Goal: Transaction & Acquisition: Purchase product/service

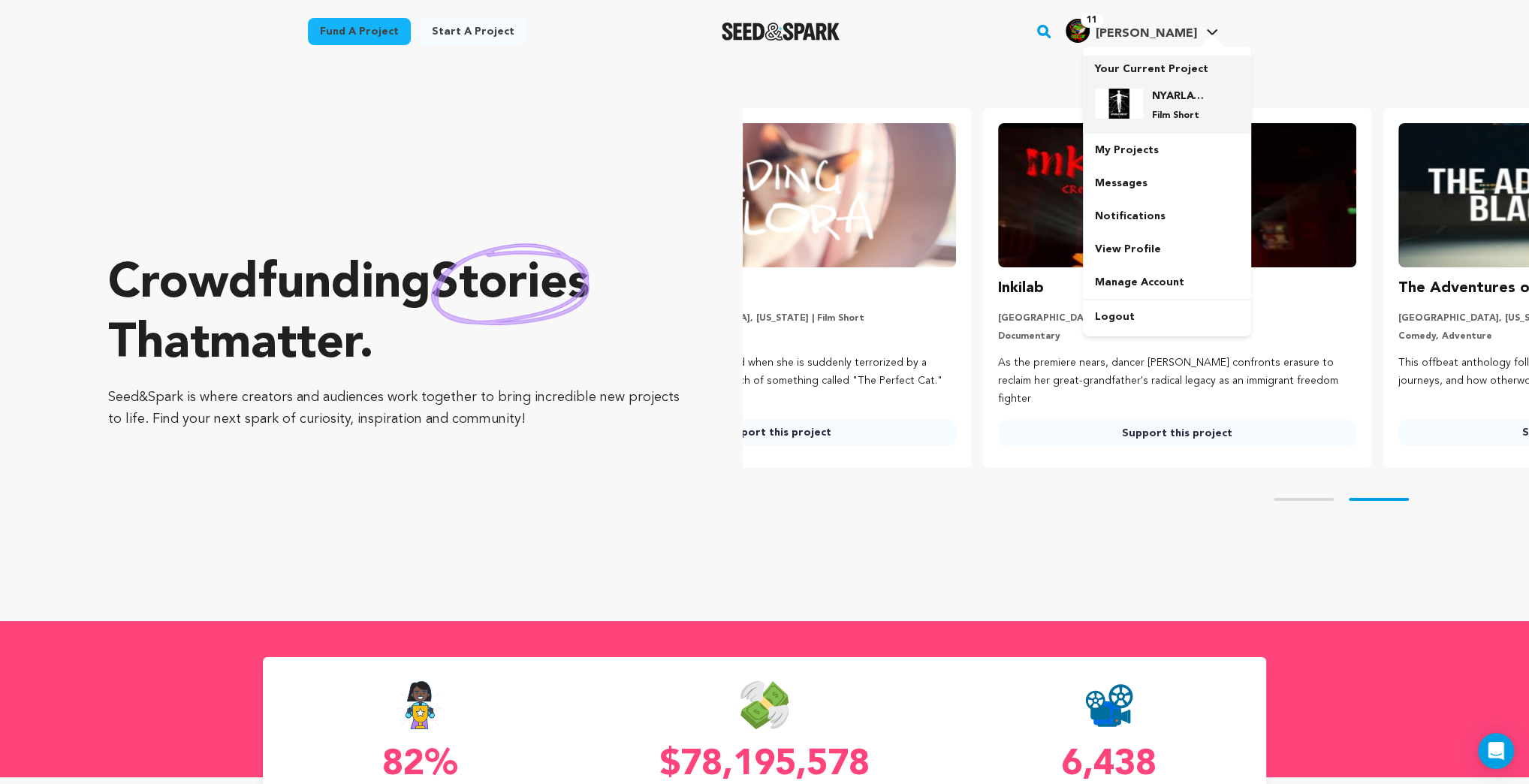
click at [1164, 101] on h4 "NYARLATHOTEP" at bounding box center [1179, 95] width 54 height 15
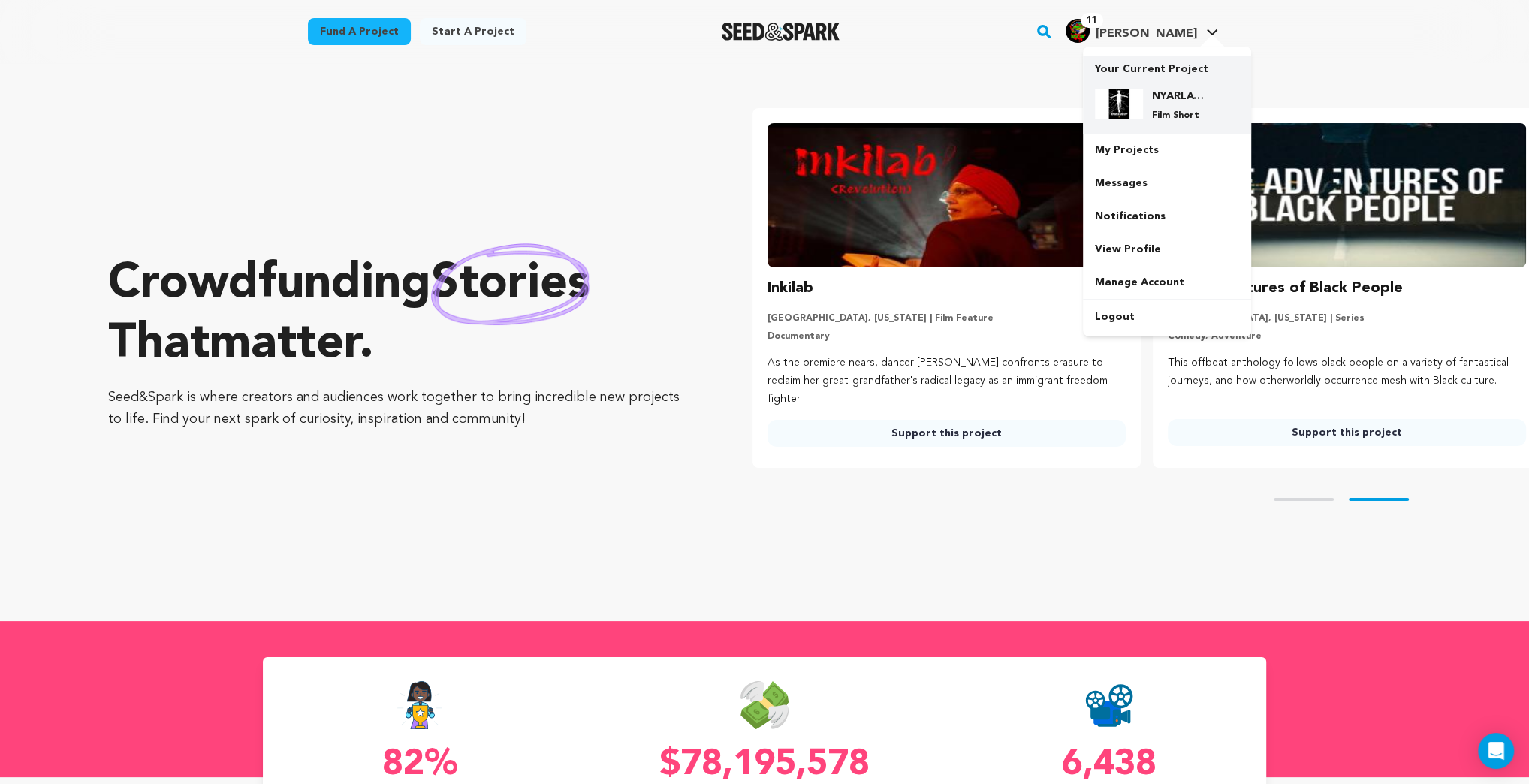
scroll to position [0, 413]
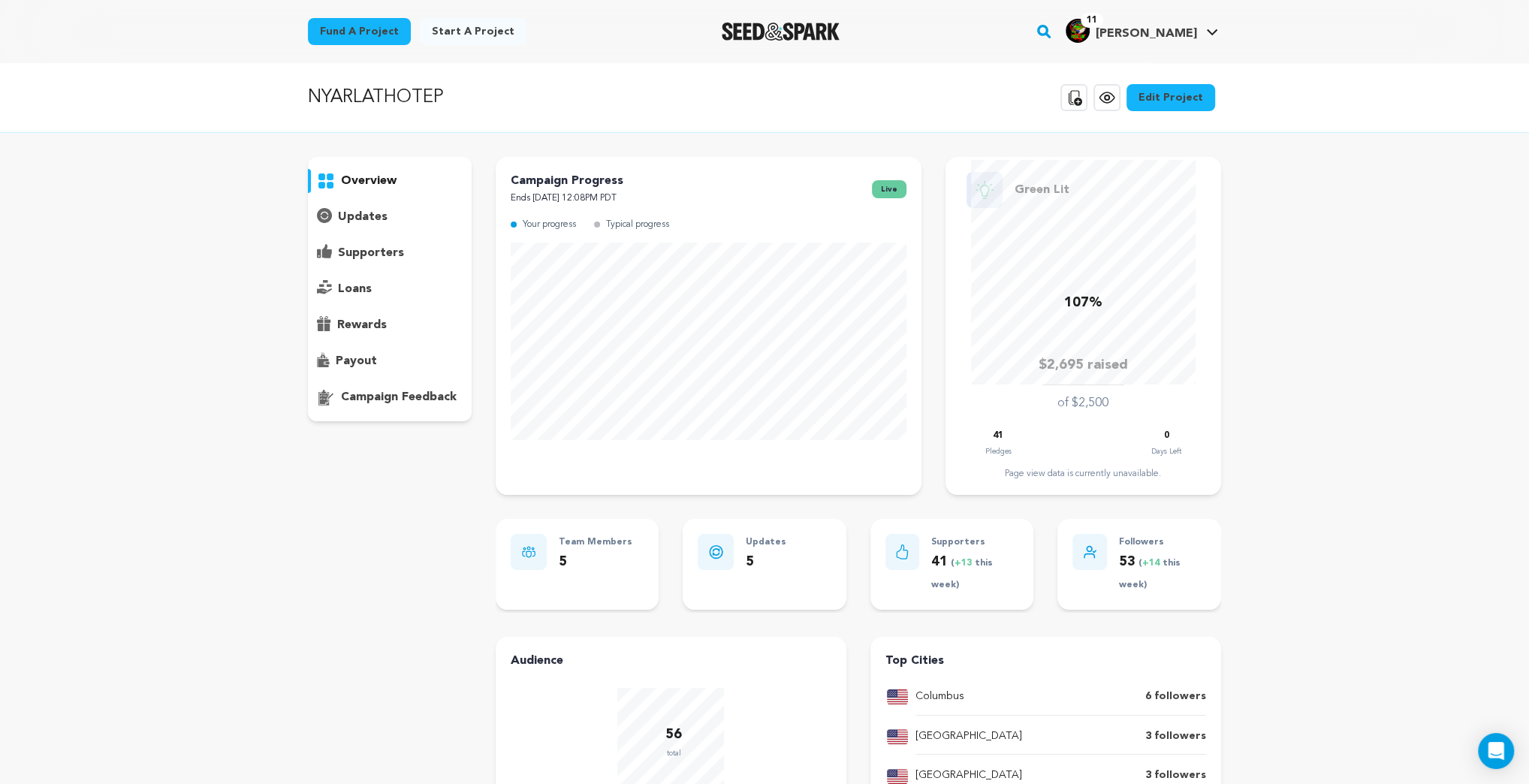
click at [359, 253] on p "supporters" at bounding box center [372, 253] width 66 height 18
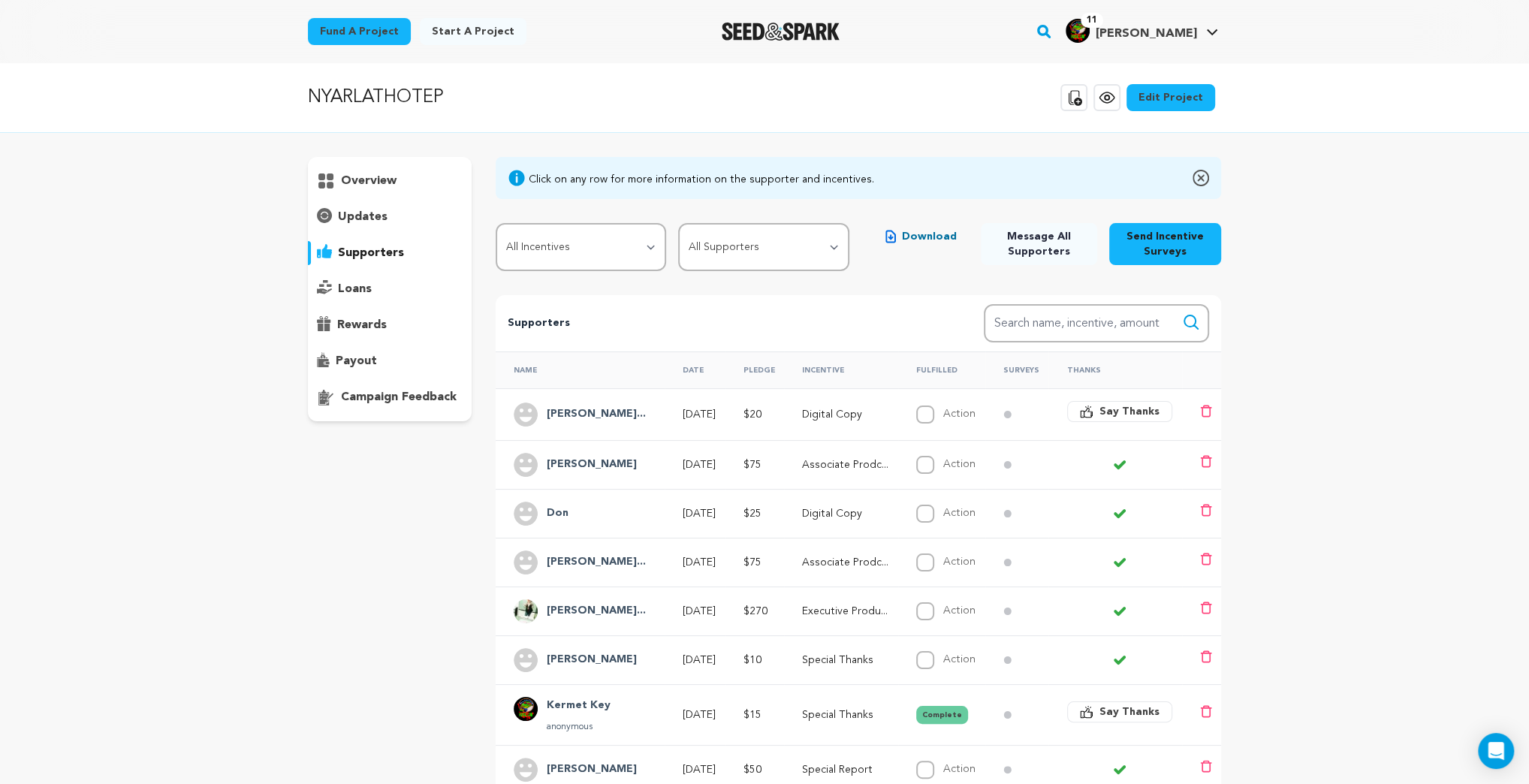
click at [1127, 409] on span "Say Thanks" at bounding box center [1129, 411] width 60 height 15
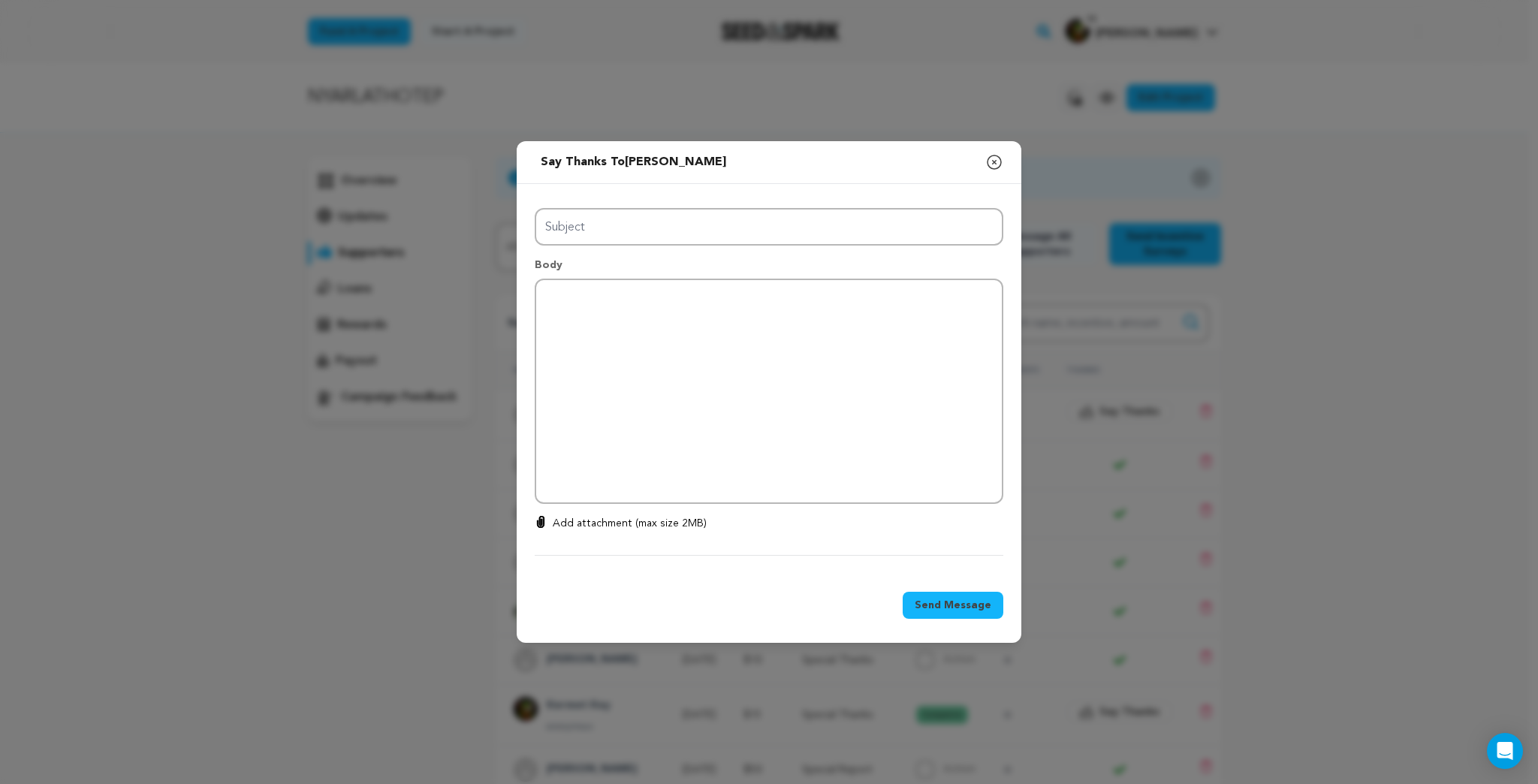
type input "Thanks for your support!"
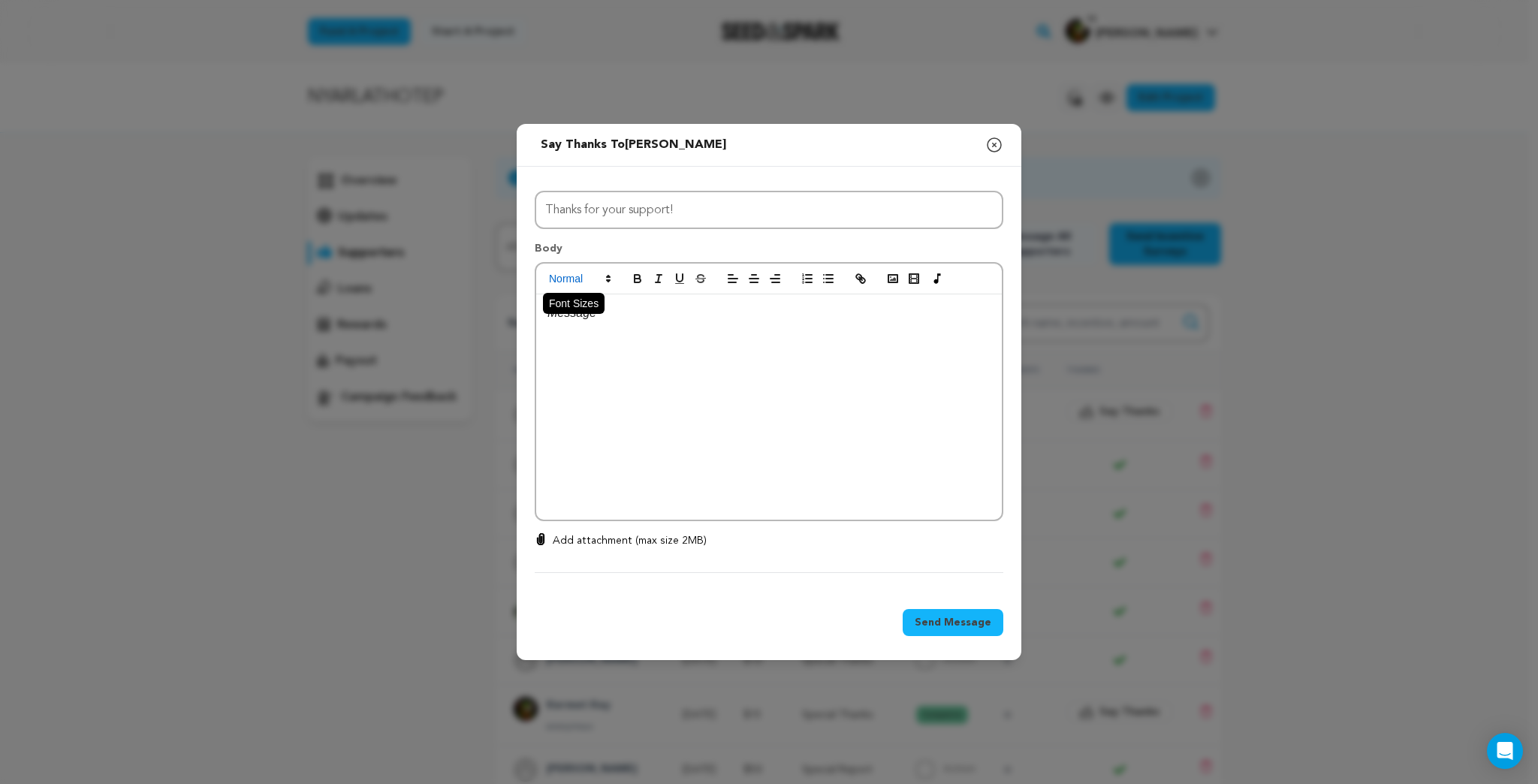
click at [609, 274] on icon at bounding box center [608, 278] width 13 height 13
click at [609, 307] on span at bounding box center [597, 309] width 96 height 39
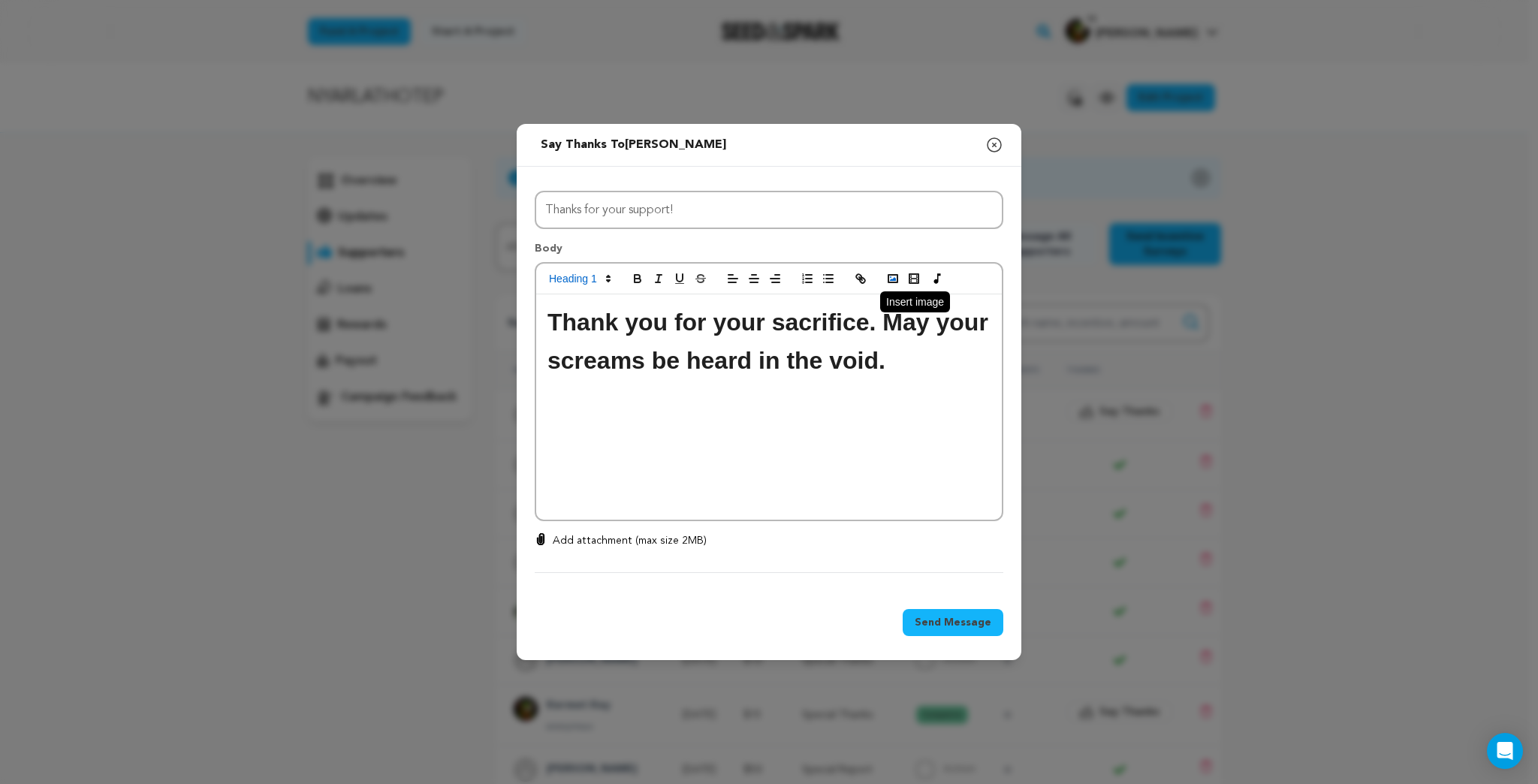
click at [895, 279] on polyline "button" at bounding box center [893, 279] width 6 height 3
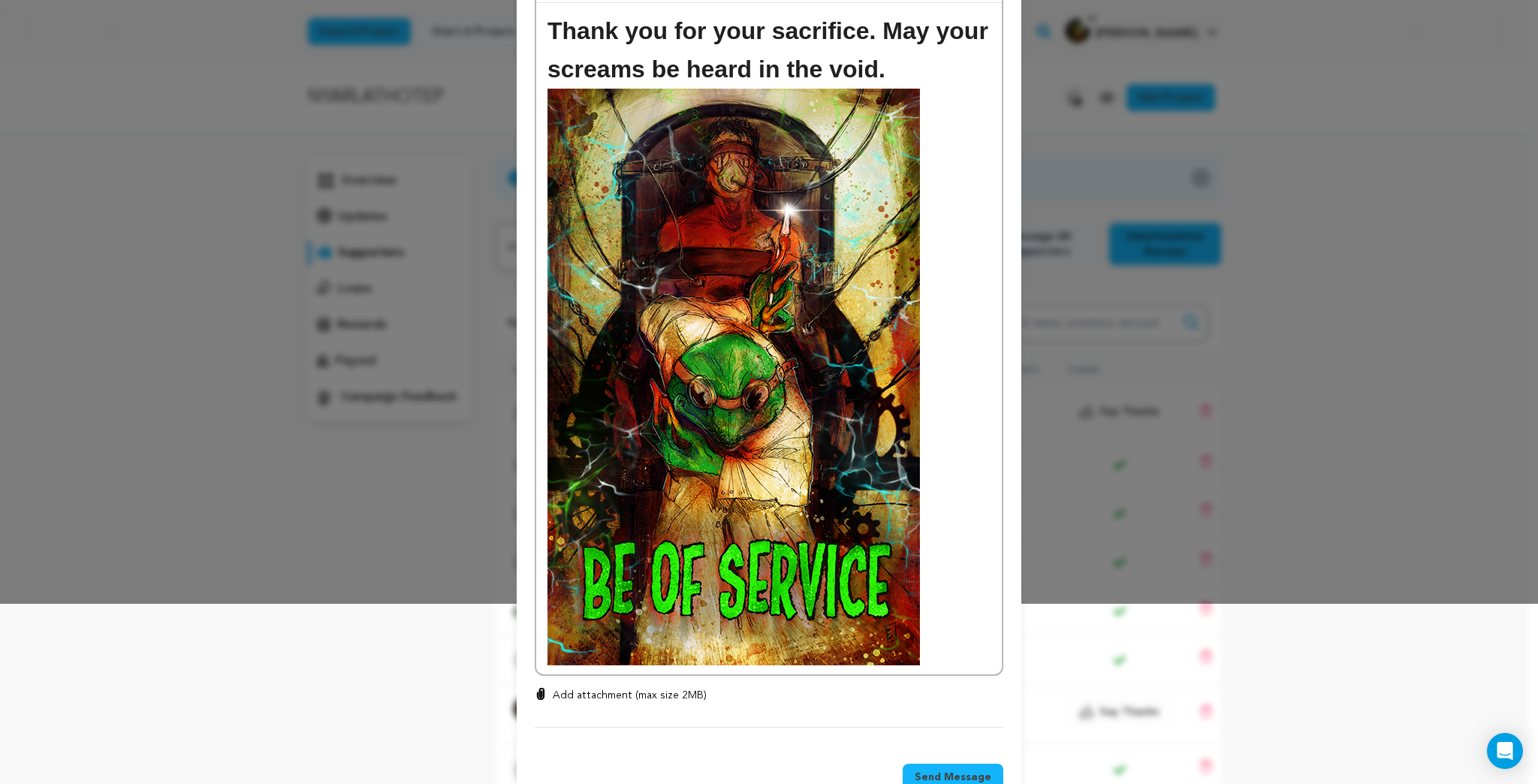
scroll to position [221, 0]
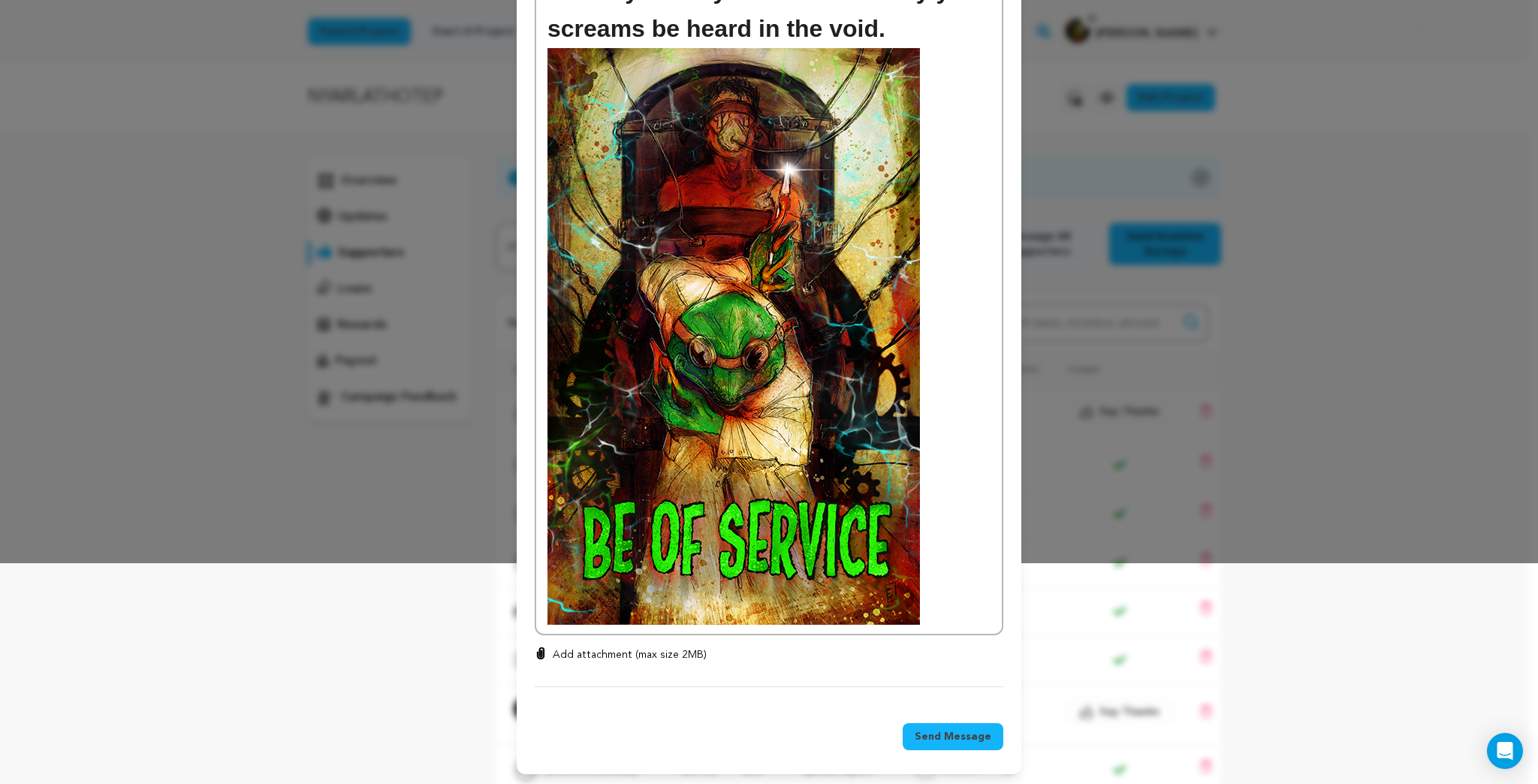
click at [961, 734] on span "Send Message" at bounding box center [953, 736] width 77 height 15
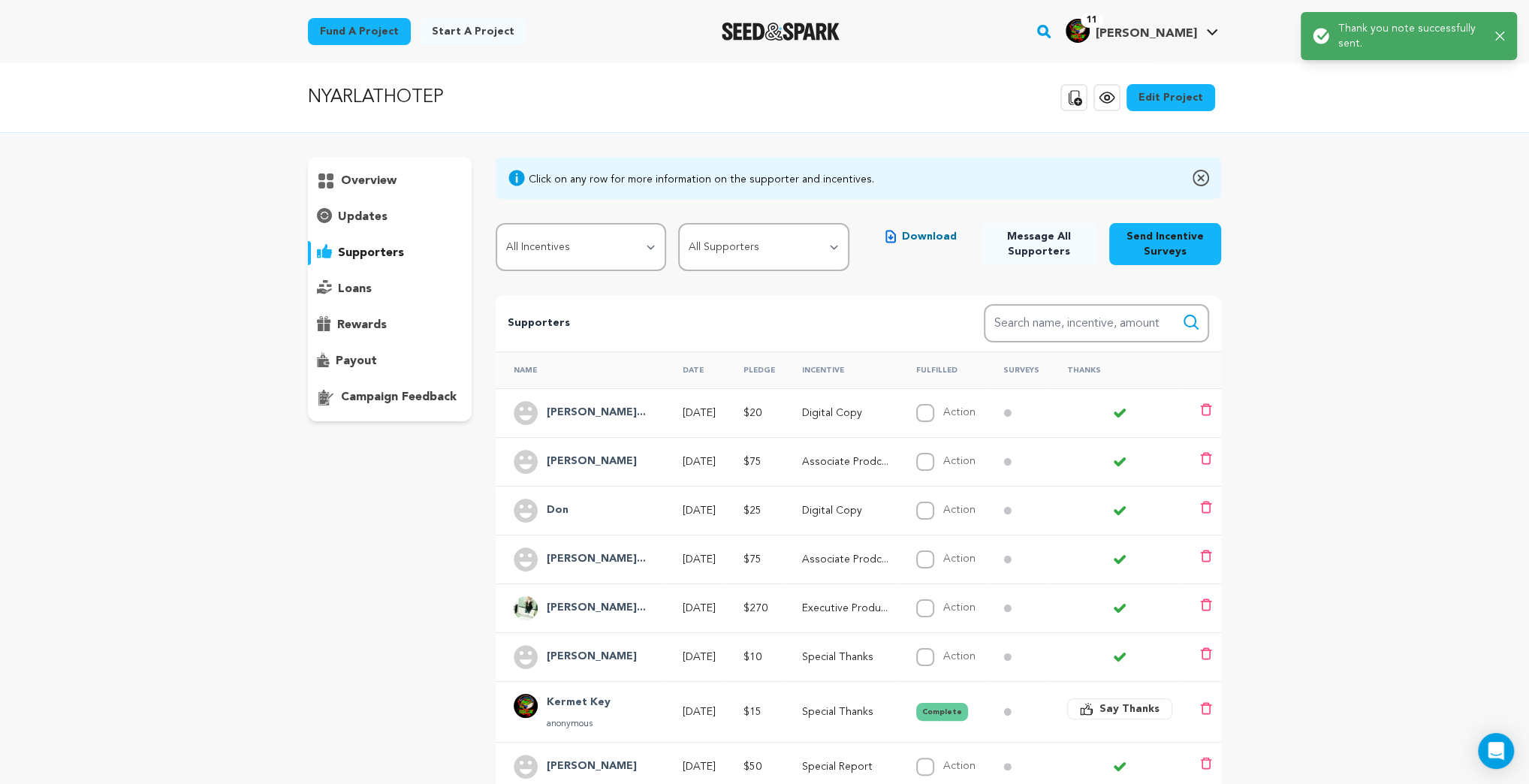
click at [598, 410] on h4 "[PERSON_NAME]..." at bounding box center [595, 413] width 99 height 18
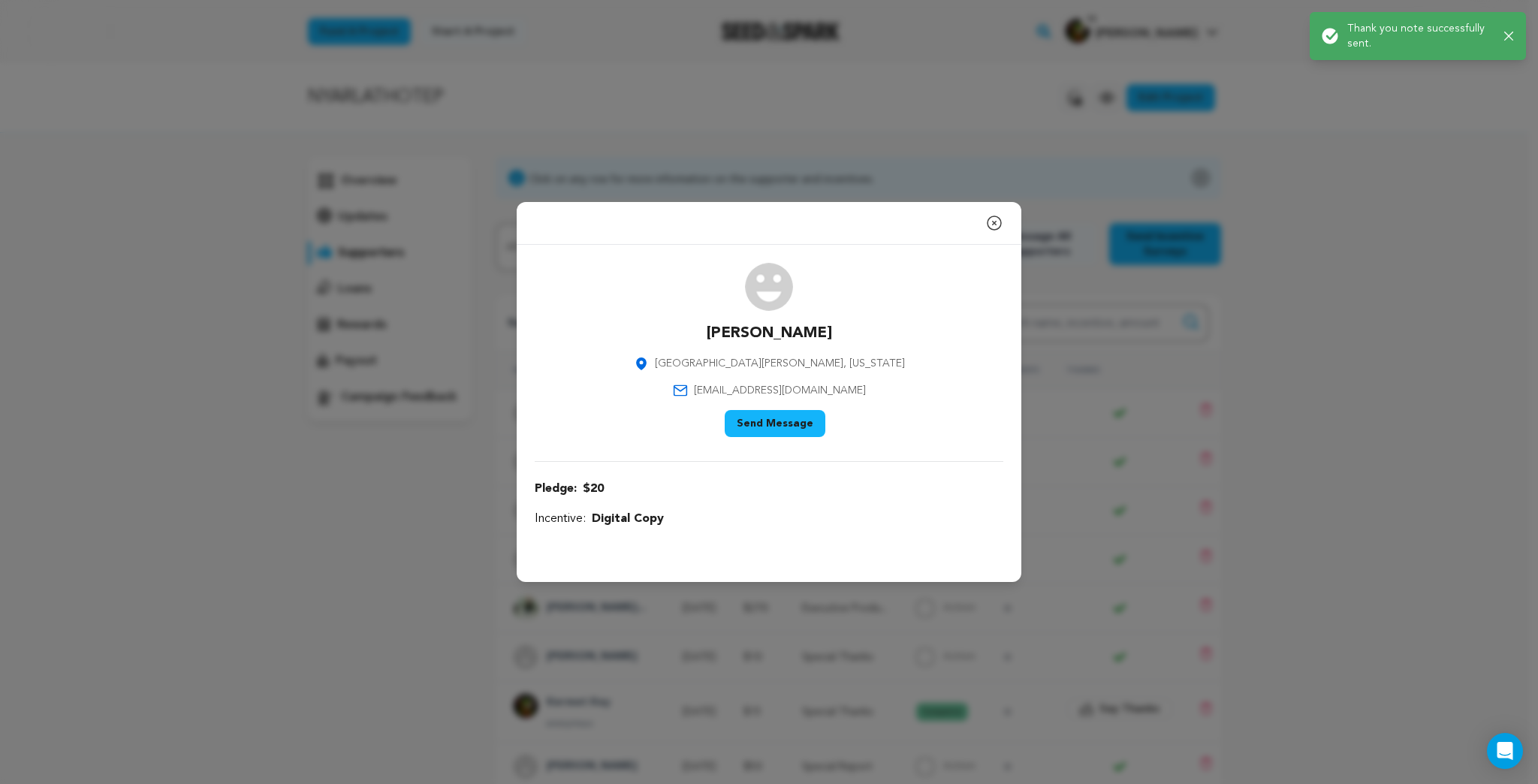
click at [758, 420] on button "Send Message" at bounding box center [775, 423] width 101 height 27
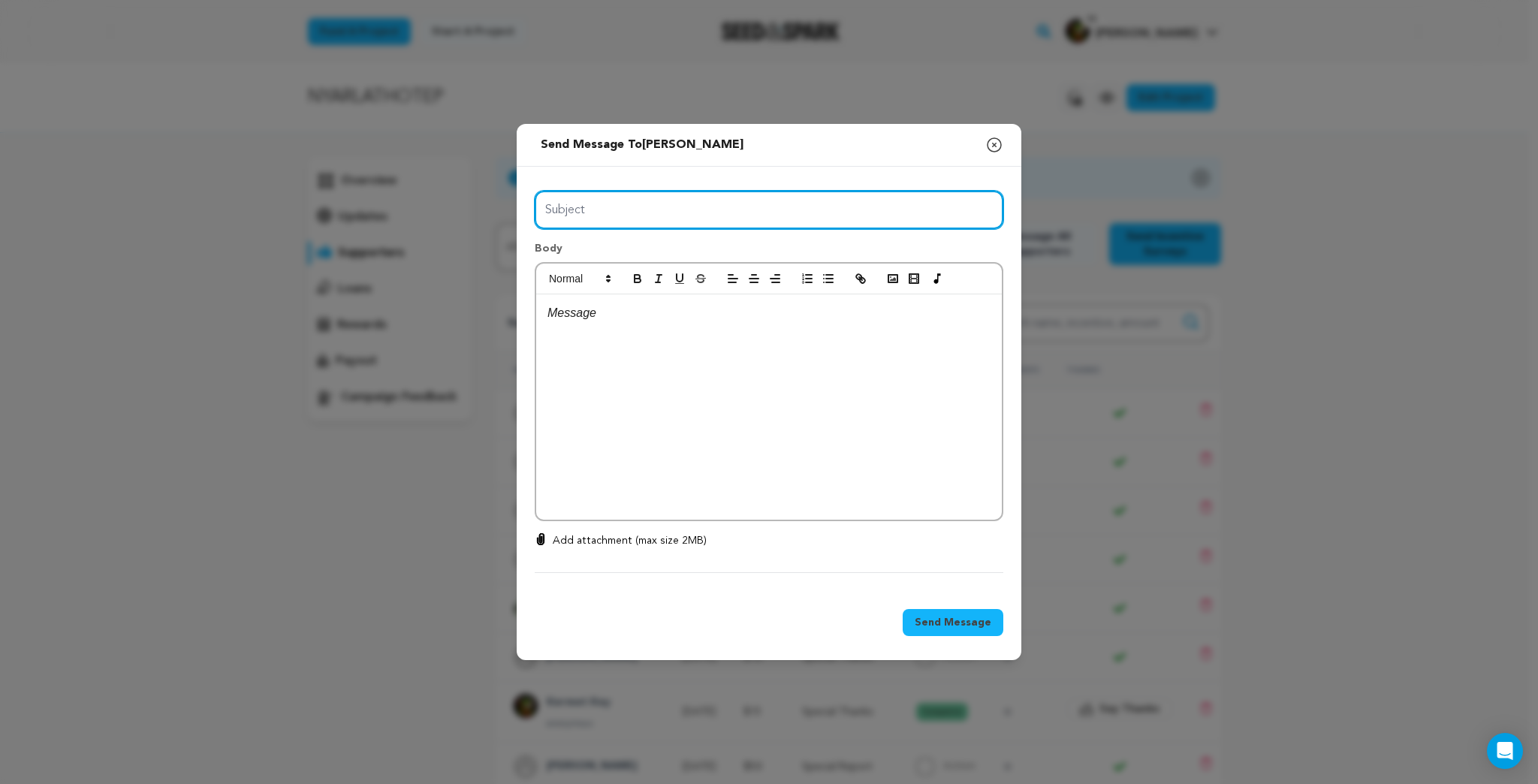
click at [627, 216] on input "Subject" at bounding box center [769, 210] width 469 height 38
type input "Freedom is Chaos!"
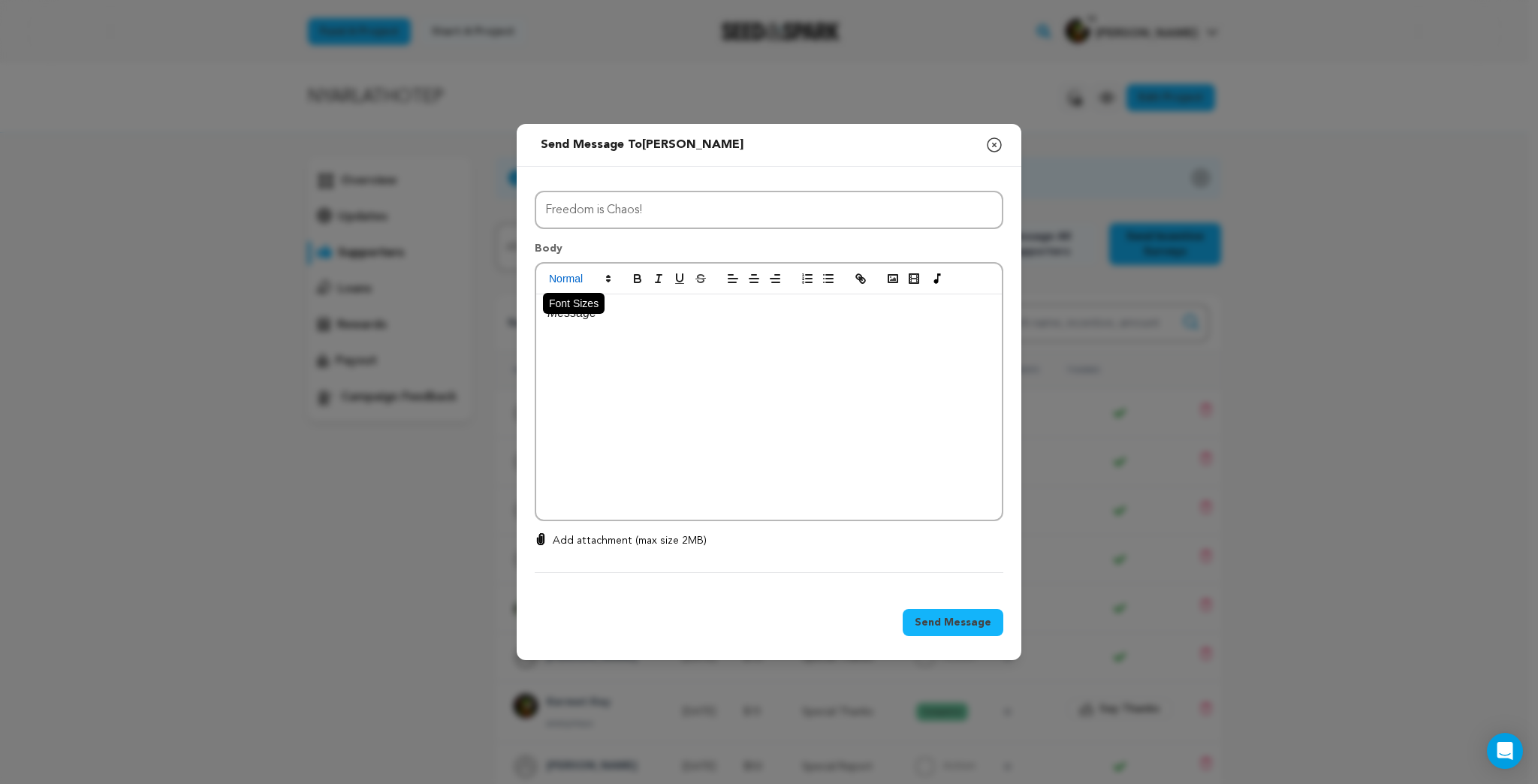
drag, startPoint x: 586, startPoint y: 313, endPoint x: 602, endPoint y: 285, distance: 32.2
click at [586, 313] on p at bounding box center [769, 313] width 443 height 19
click at [606, 272] on icon at bounding box center [608, 278] width 13 height 13
click at [604, 311] on span at bounding box center [597, 309] width 96 height 39
click at [889, 280] on icon "button" at bounding box center [893, 278] width 13 height 13
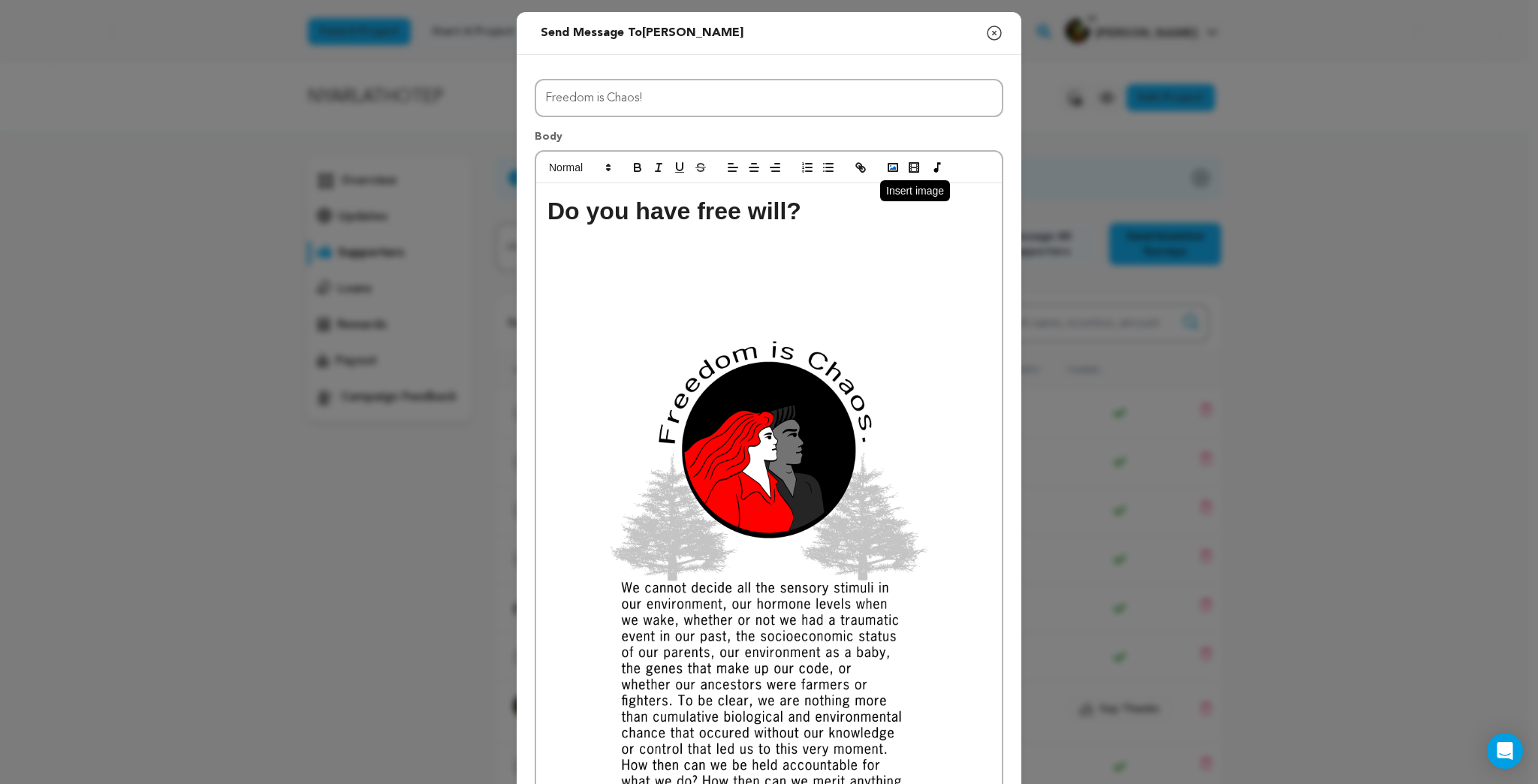
click at [888, 169] on rect "button" at bounding box center [893, 167] width 9 height 8
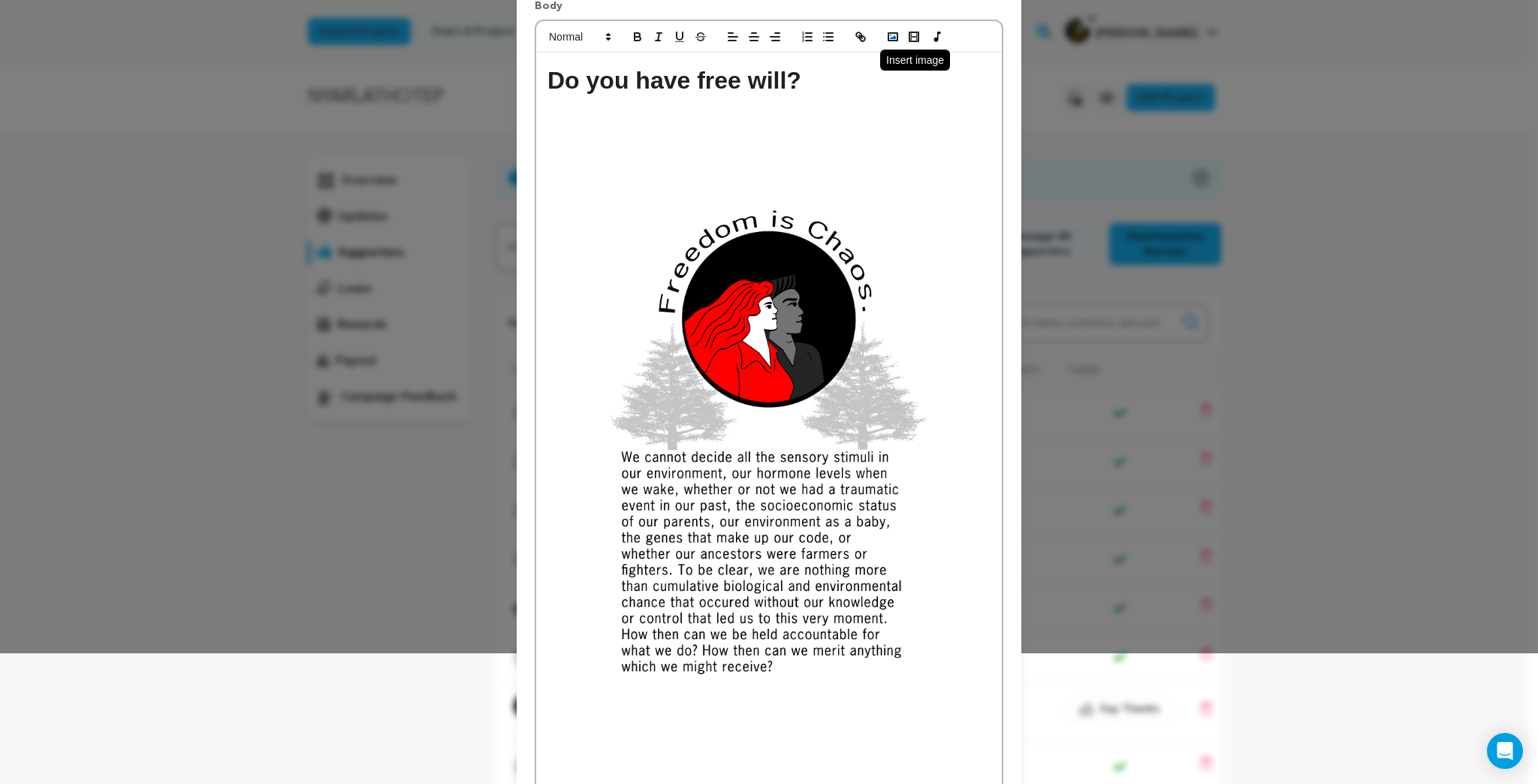
click at [889, 30] on icon "button" at bounding box center [893, 36] width 13 height 13
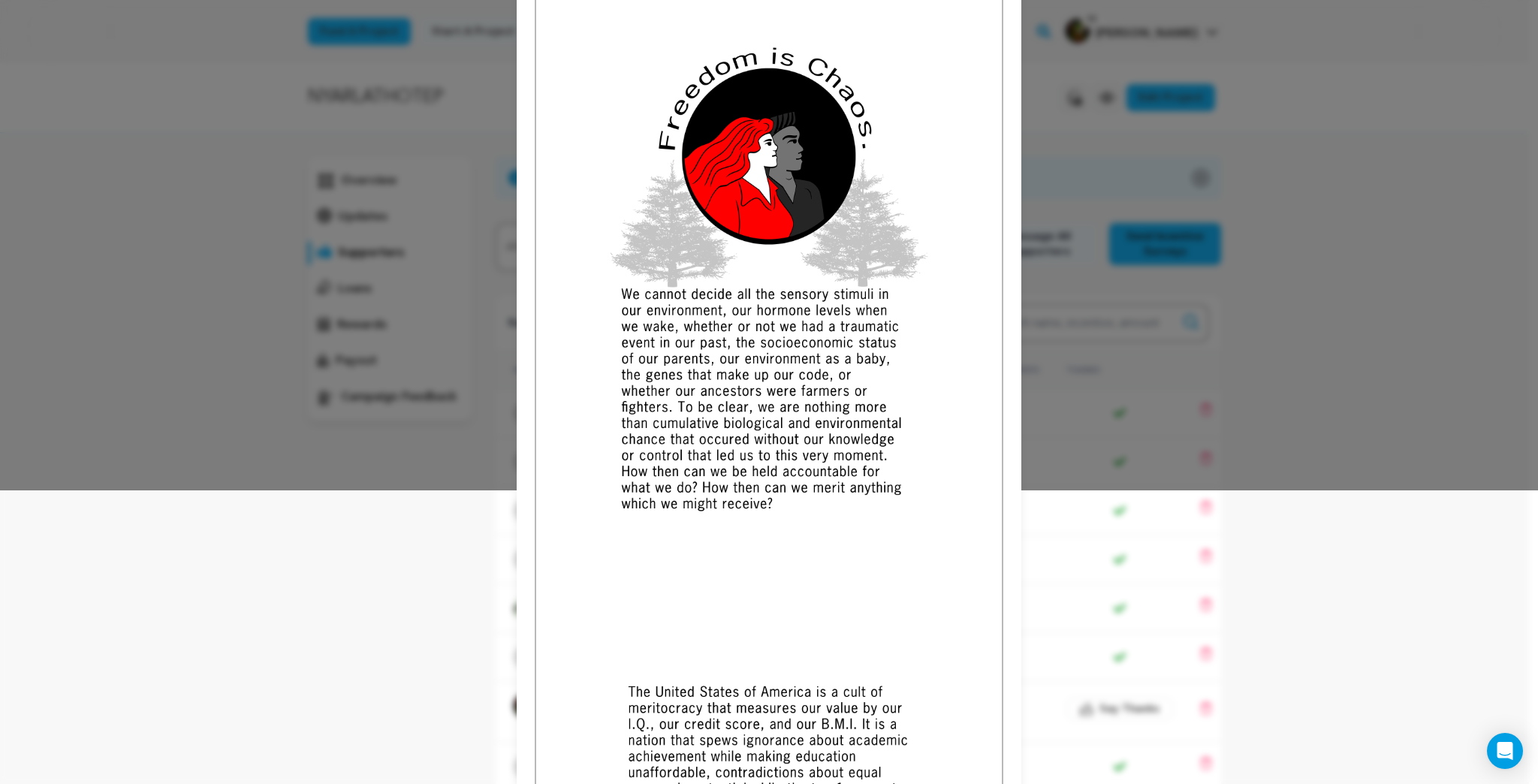
scroll to position [95, 0]
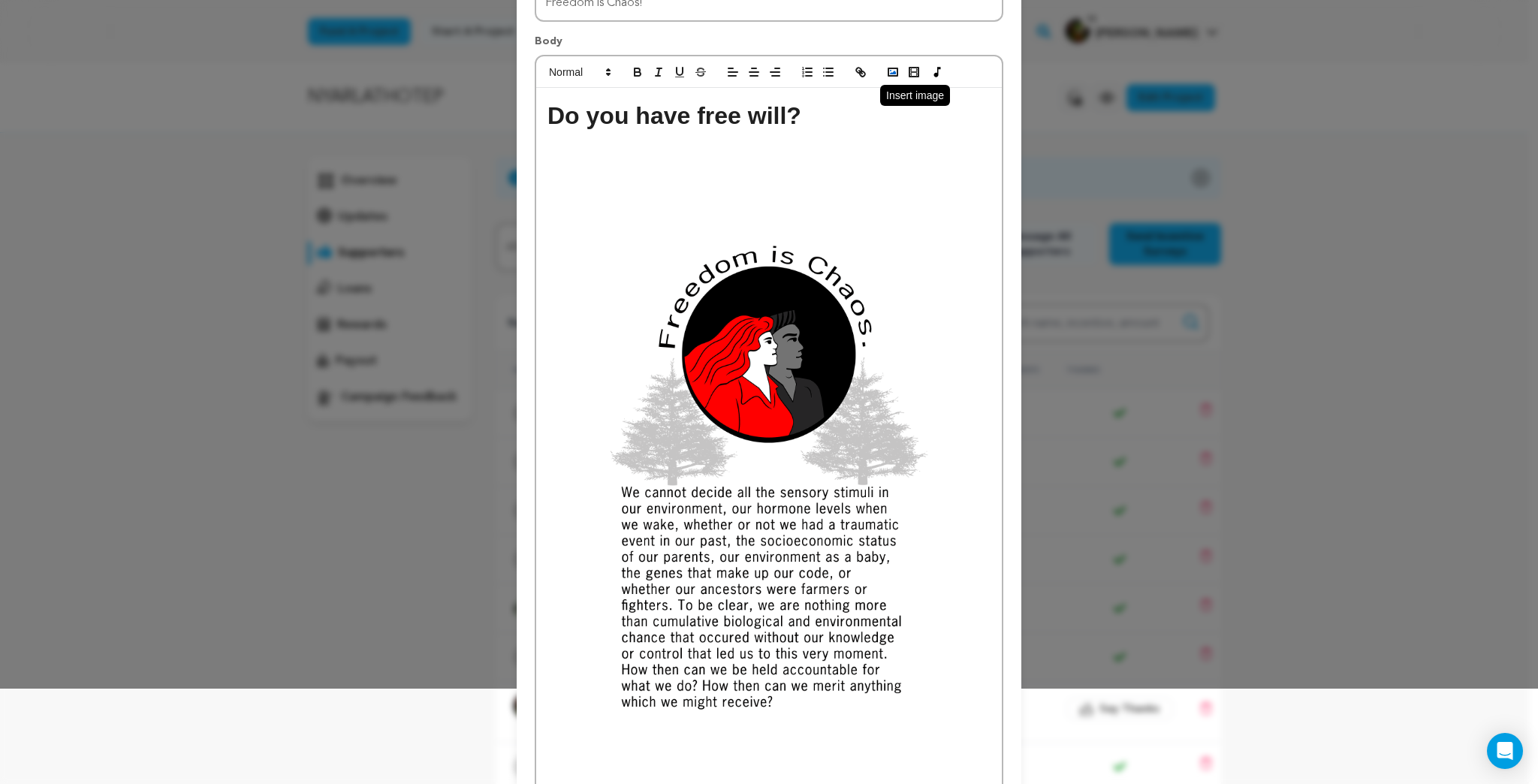
click at [888, 68] on rect "button" at bounding box center [893, 72] width 9 height 8
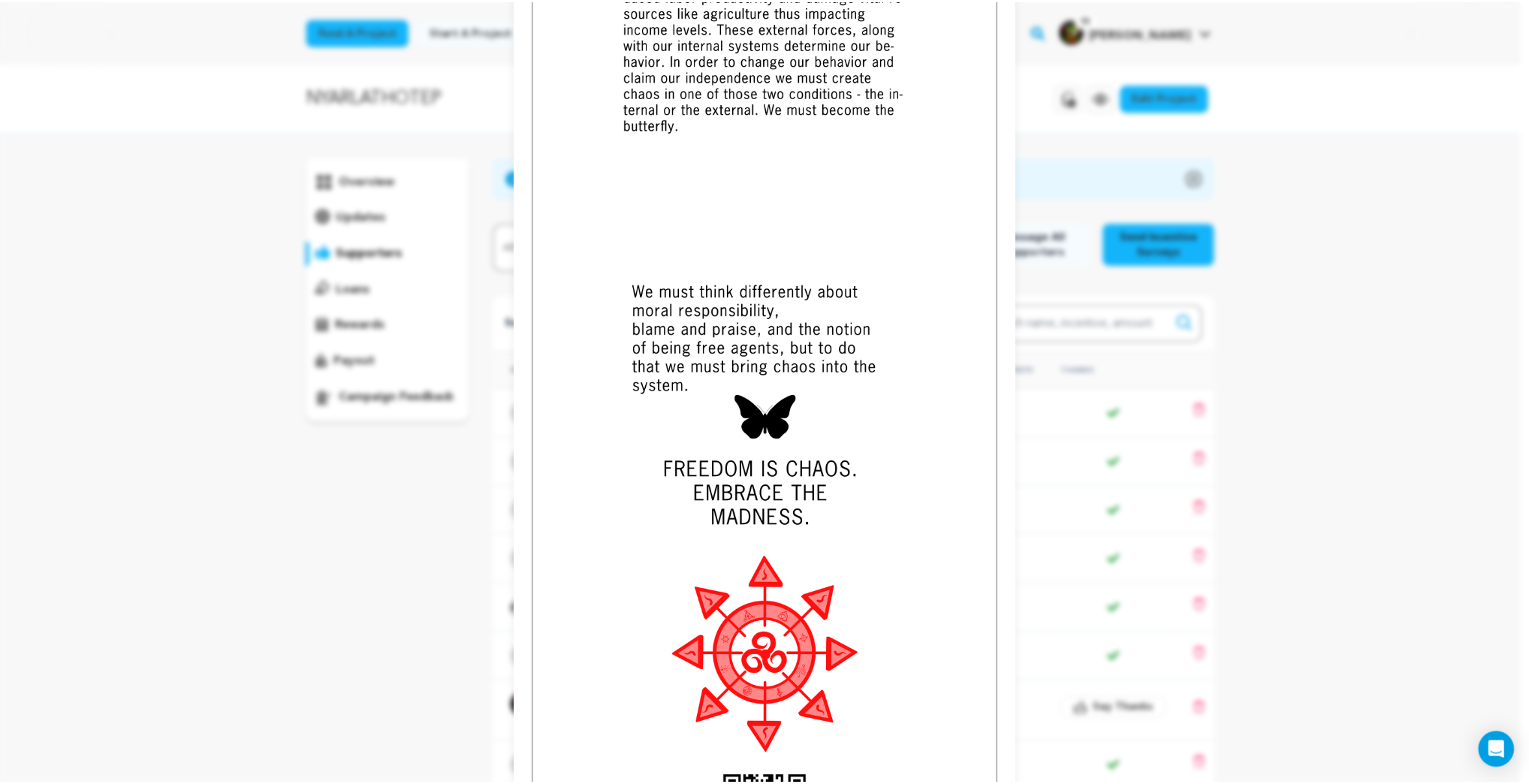
scroll to position [2349, 0]
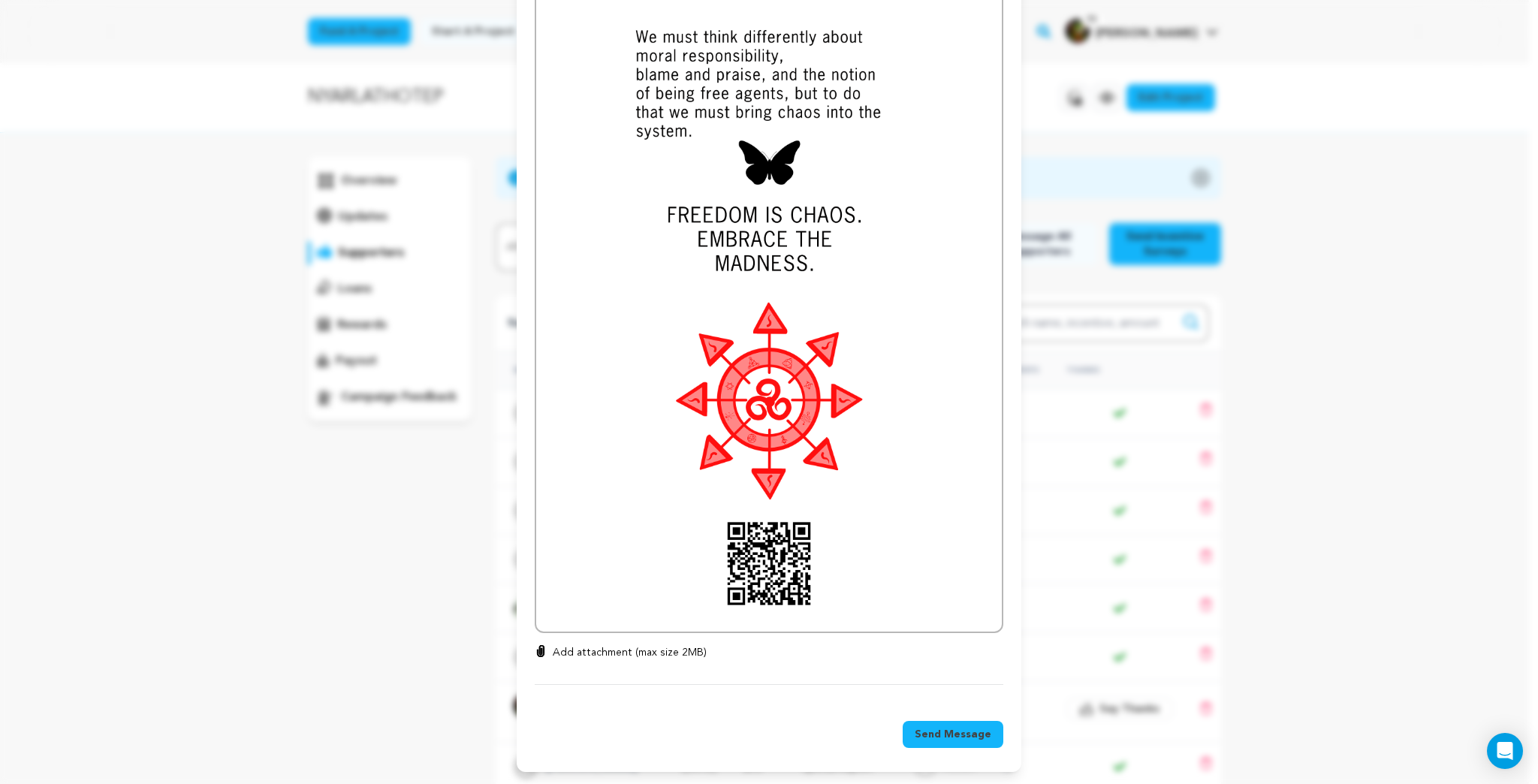
click at [937, 734] on span "Send Message" at bounding box center [953, 733] width 77 height 15
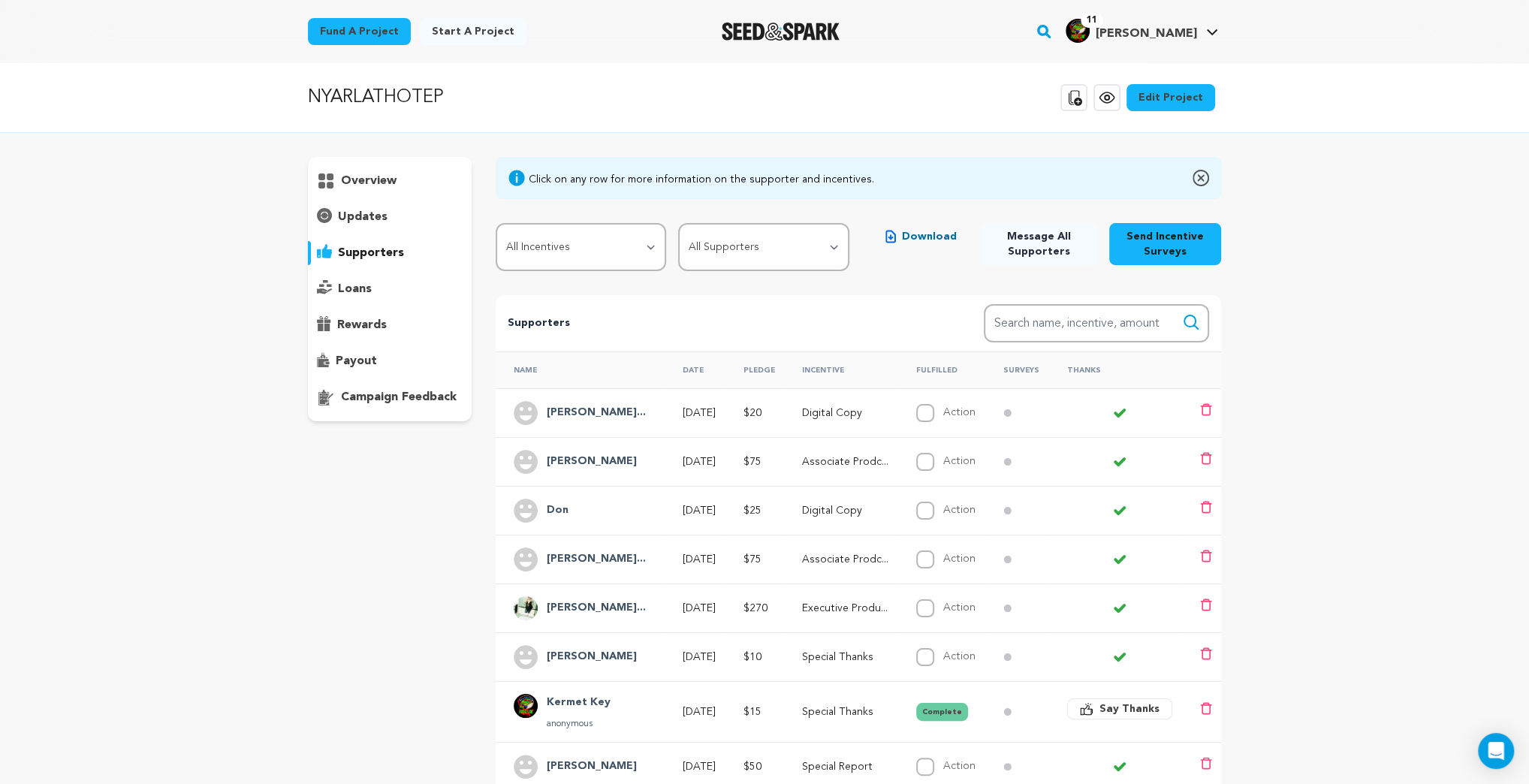
click at [360, 216] on p "updates" at bounding box center [363, 217] width 50 height 18
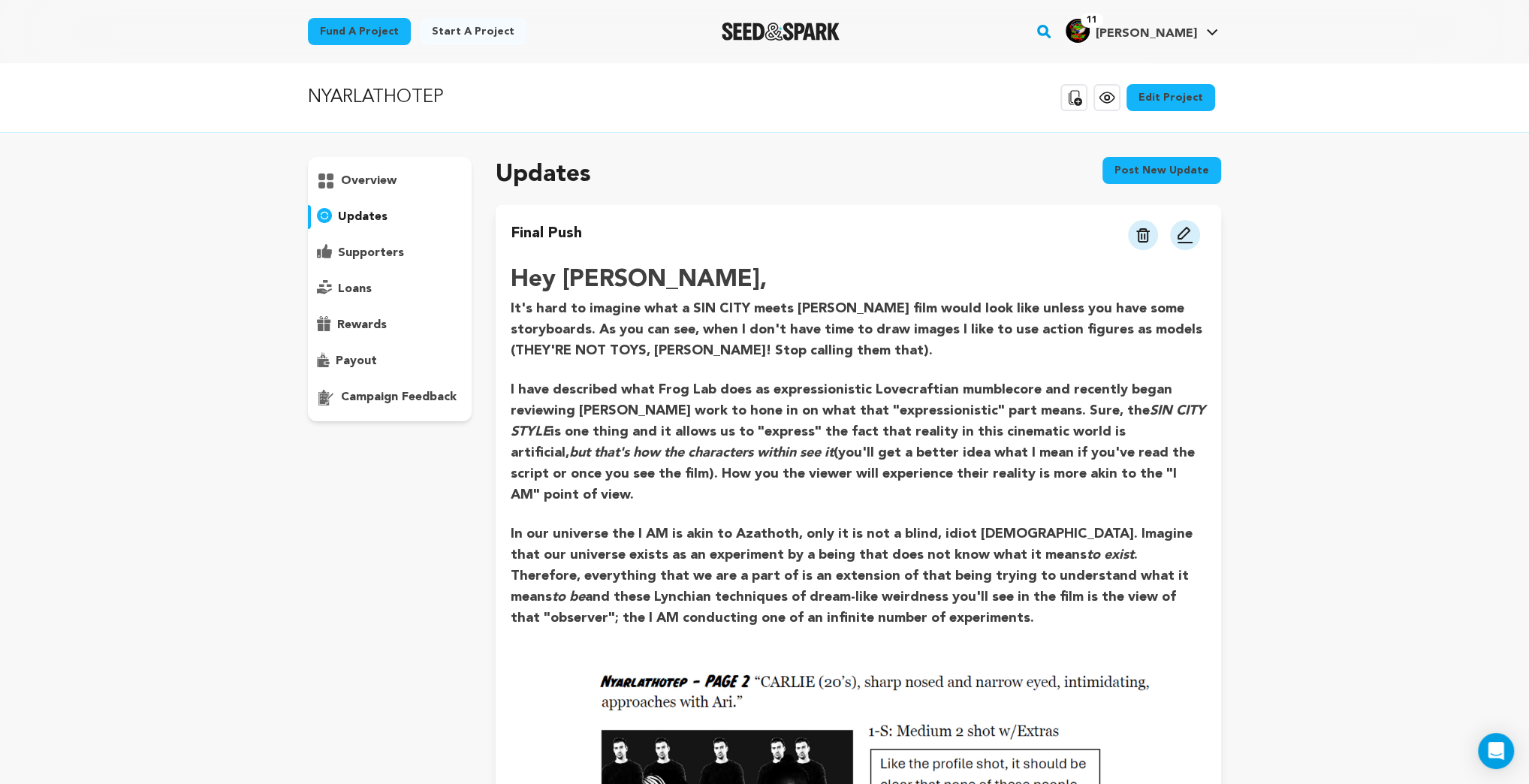
click at [363, 175] on p "overview" at bounding box center [369, 181] width 56 height 18
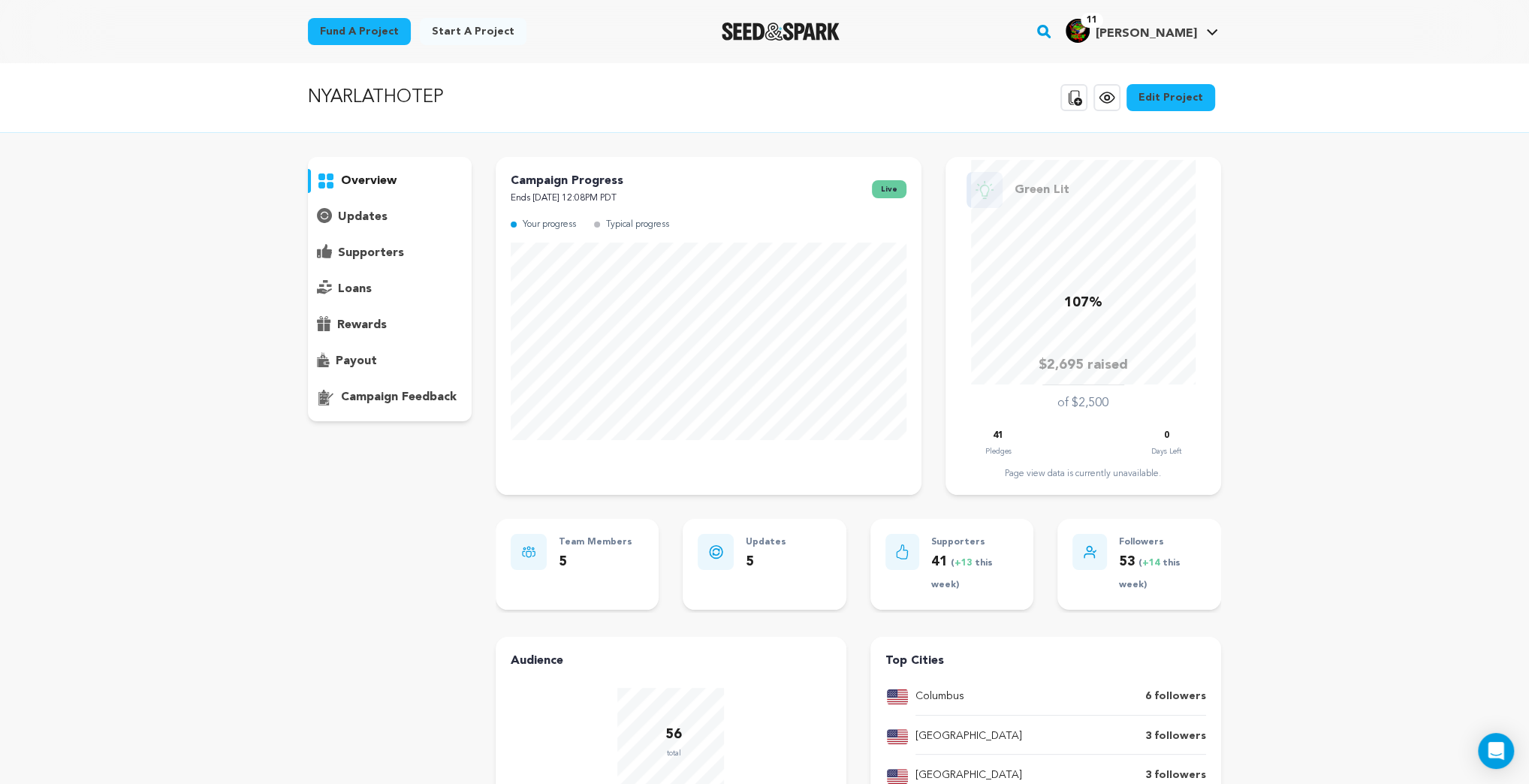
click at [370, 255] on p "supporters" at bounding box center [372, 253] width 66 height 18
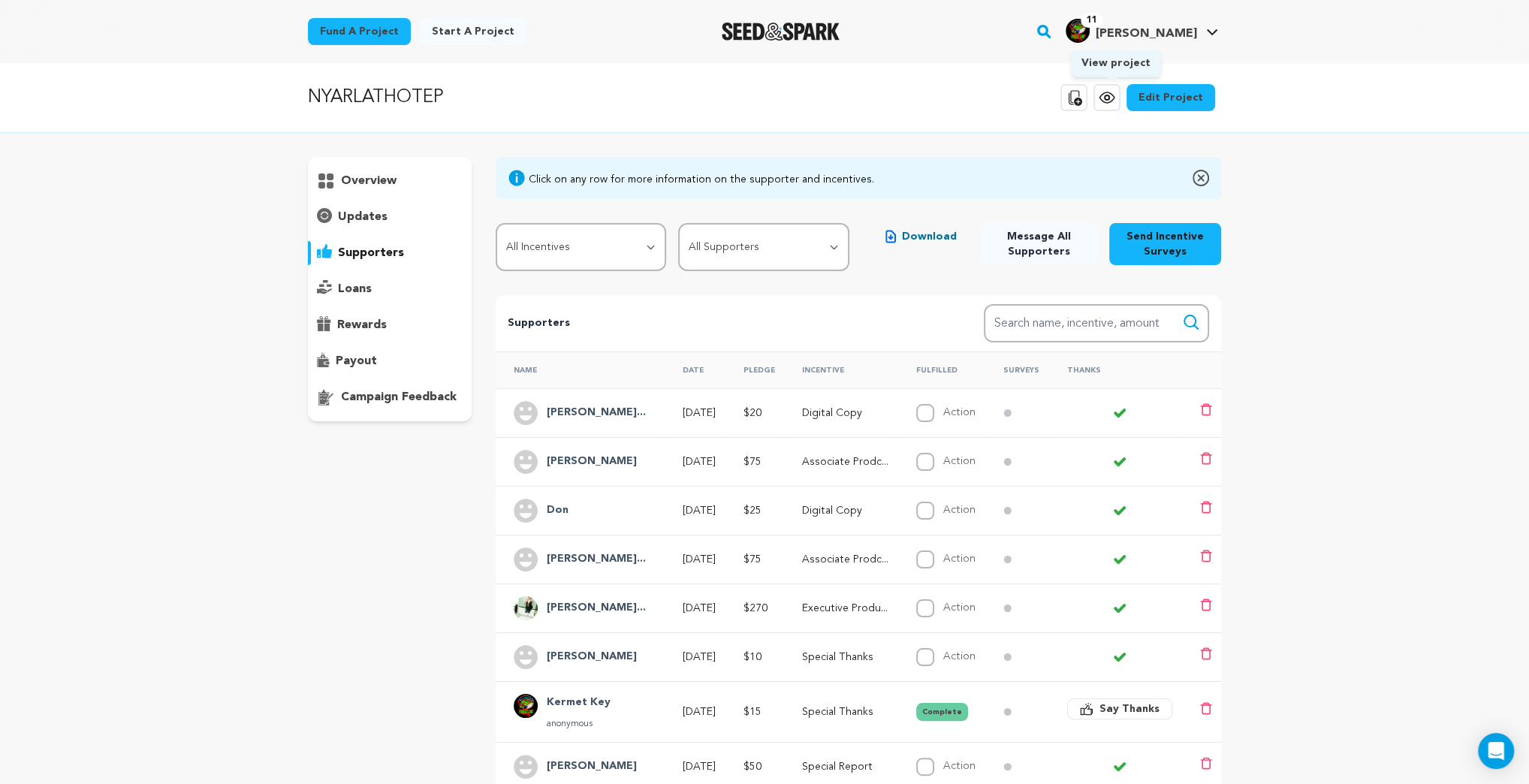
click at [1109, 101] on icon at bounding box center [1106, 98] width 14 height 10
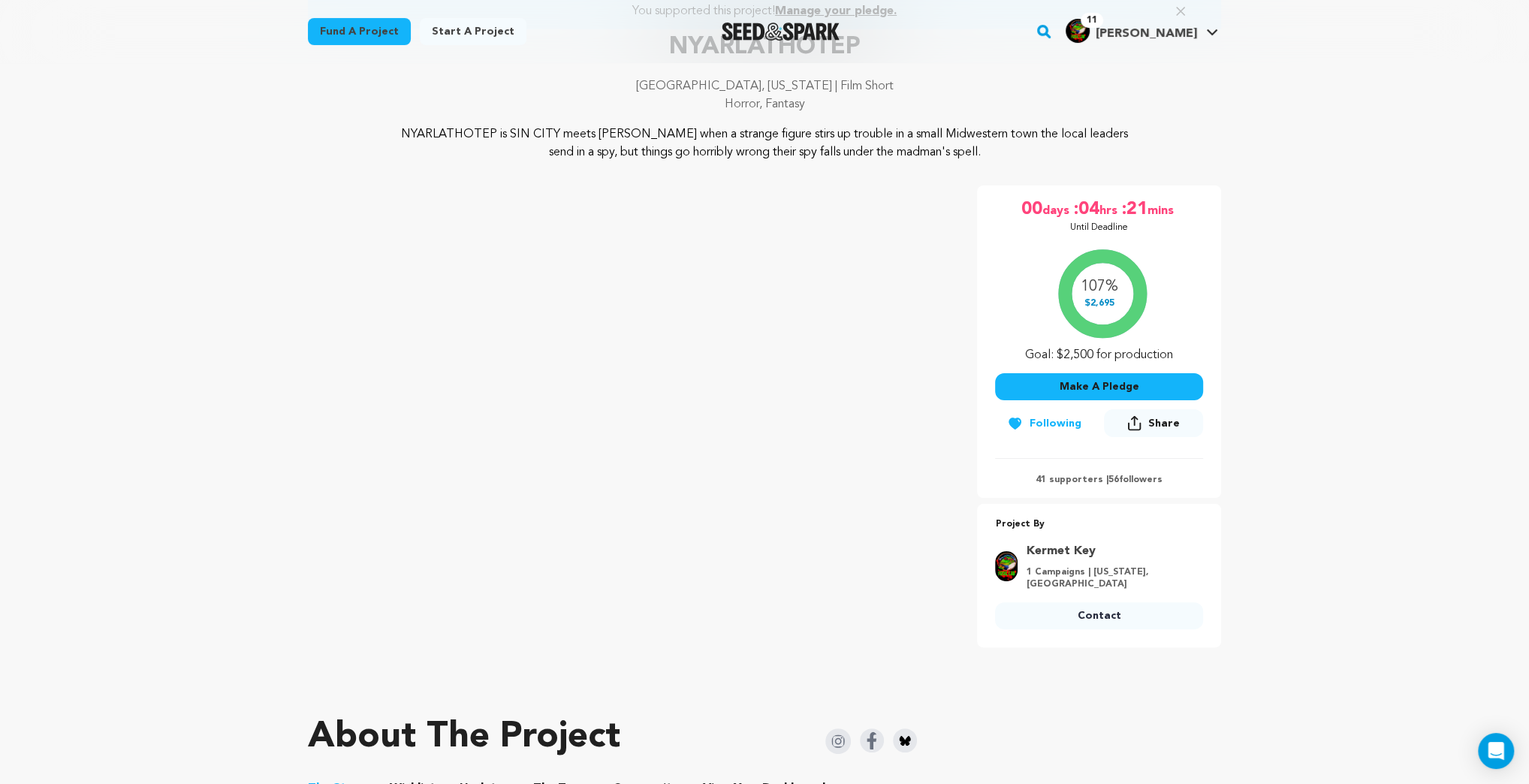
scroll to position [120, 0]
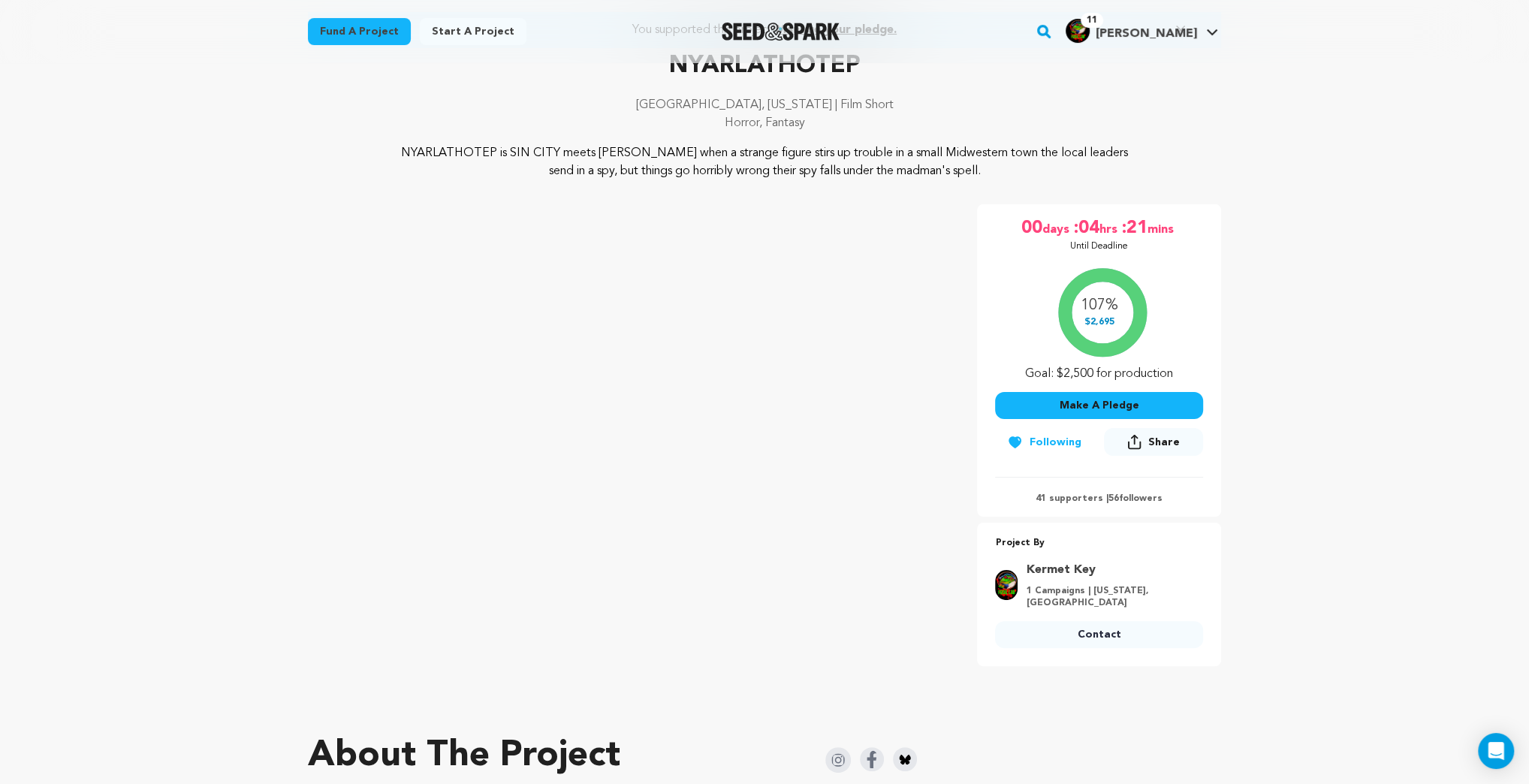
click at [368, 30] on link "Fund a project" at bounding box center [359, 31] width 103 height 27
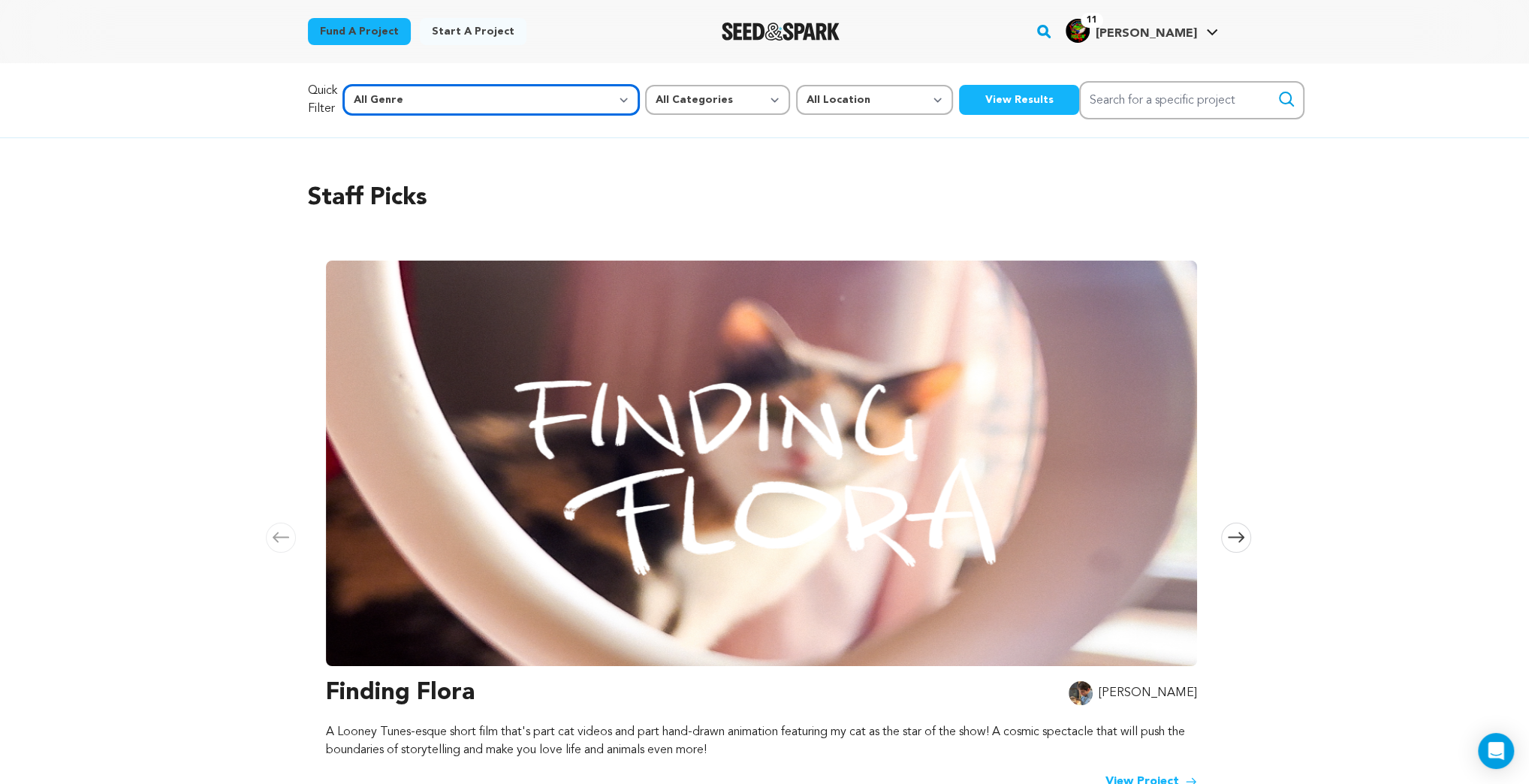
click at [508, 102] on select "All Genre Action Adventure Afrobeat Alternative Ambient Animation Bebop Big Ban…" at bounding box center [491, 100] width 295 height 30
select select "14"
click at [375, 85] on select "All Genre Action Adventure Afrobeat Alternative Ambient Animation Bebop Big Ban…" at bounding box center [491, 100] width 295 height 30
click at [650, 101] on select "All Categories Film Feature Film Short Series Music Video Comics Artist Residen…" at bounding box center [718, 100] width 145 height 30
select select "383"
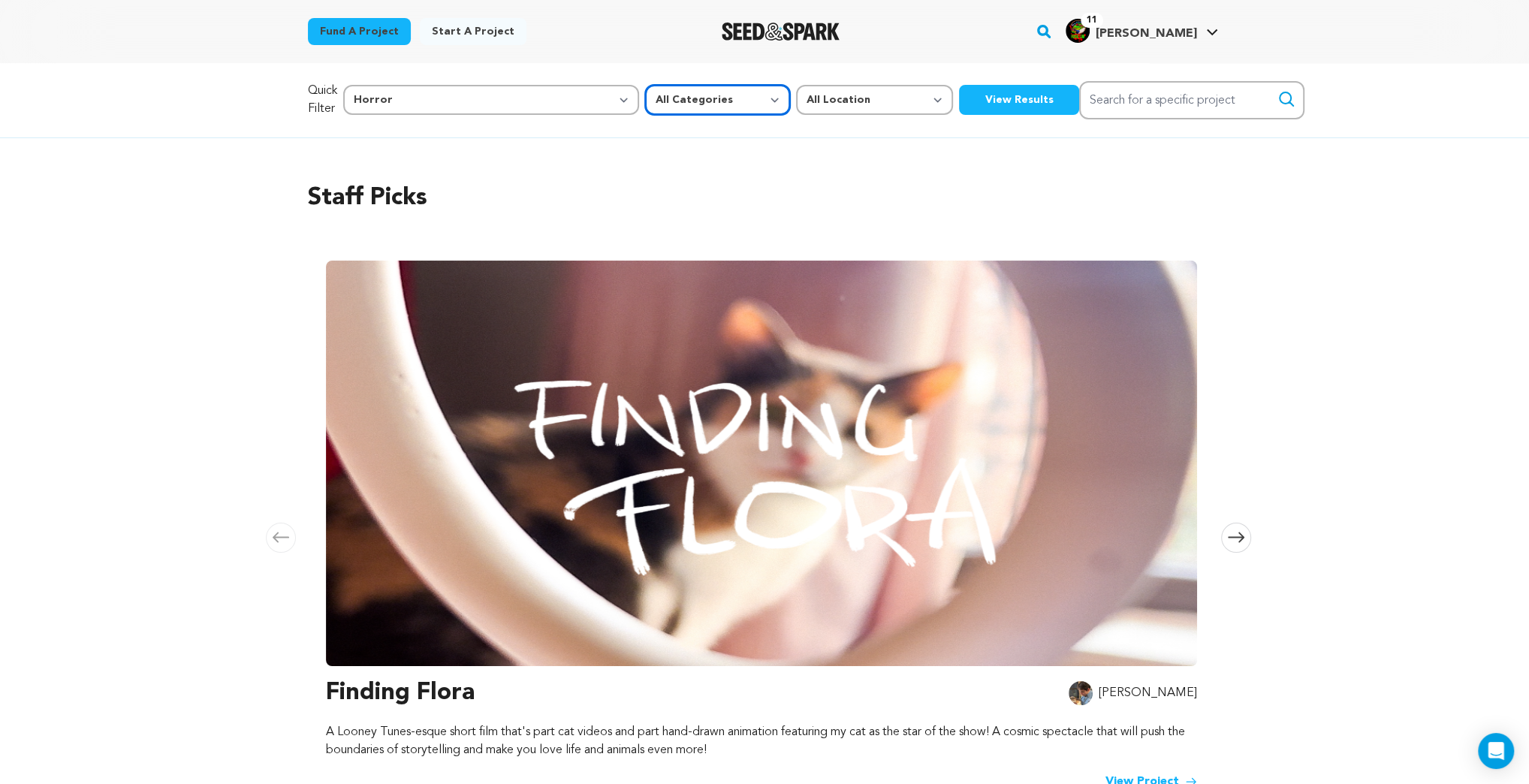
click at [645, 85] on select "All Categories Film Feature Film Short Series Music Video Comics Artist Residen…" at bounding box center [718, 100] width 145 height 30
click at [796, 98] on select "All Location Everywhere United States Canada" at bounding box center [874, 100] width 157 height 30
select select "1671"
click at [796, 85] on select "All Location Everywhere United States Canada" at bounding box center [874, 100] width 157 height 30
click at [959, 100] on button "View Results" at bounding box center [1018, 100] width 120 height 30
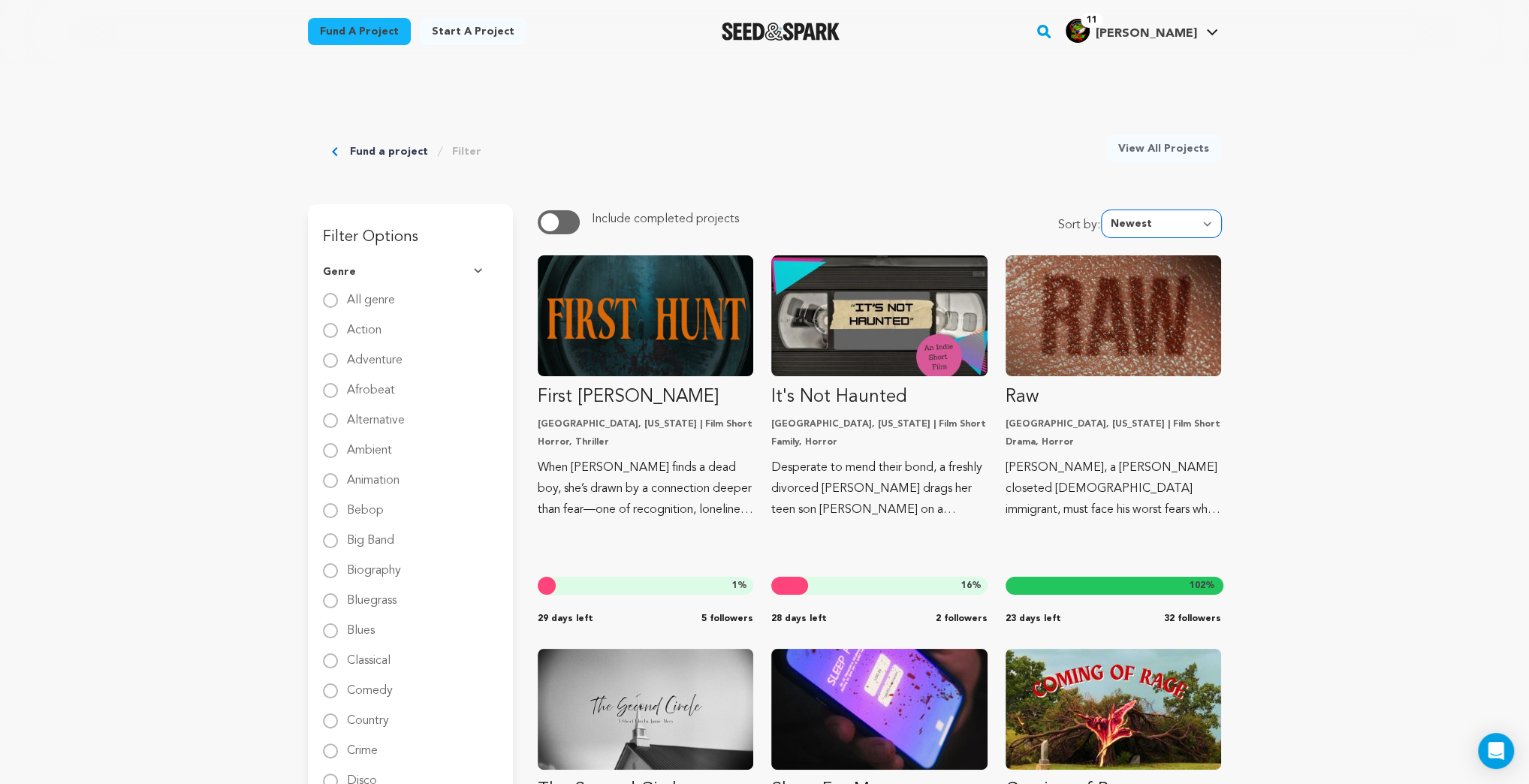
click at [1209, 221] on select "Newest Most Popular Most Funded Trending Now Ending Now Amount Raised" at bounding box center [1161, 223] width 120 height 27
select select "ending_now"
click at [1106, 210] on select "Newest Most Popular Most Funded Trending Now Ending Now Amount Raised" at bounding box center [1161, 223] width 120 height 27
